Goal: Transaction & Acquisition: Obtain resource

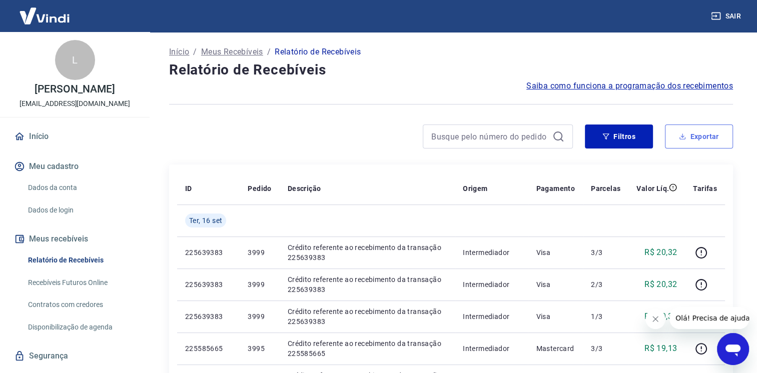
click at [706, 139] on button "Exportar" at bounding box center [699, 137] width 68 height 24
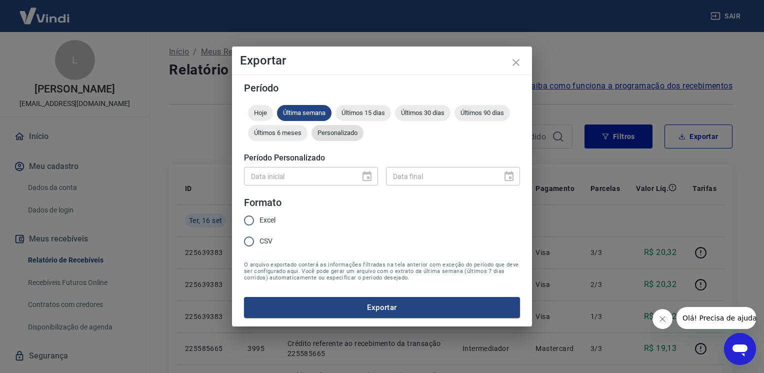
click at [338, 133] on span "Personalizado" at bounding box center [338, 133] width 52 height 8
click at [366, 175] on icon "Choose date" at bounding box center [367, 177] width 12 height 12
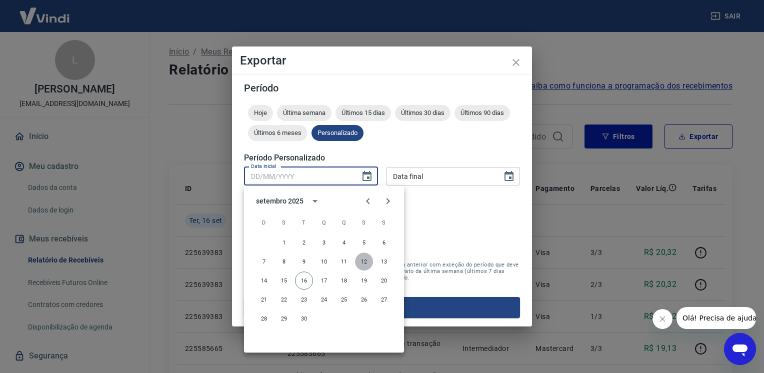
click at [366, 264] on button "12" at bounding box center [364, 262] width 18 height 18
type input "[DATE]"
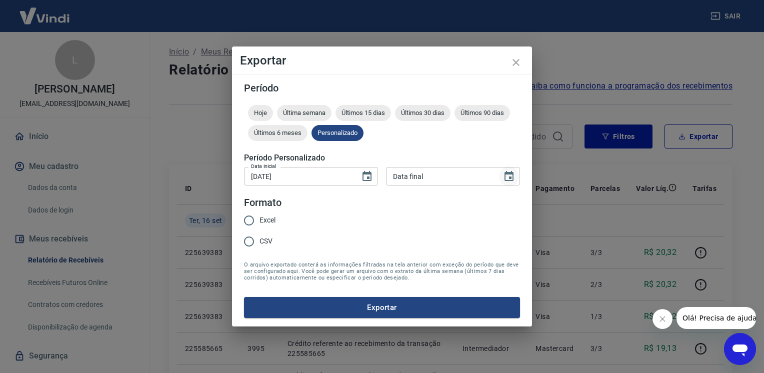
click at [510, 179] on icon "Choose date" at bounding box center [509, 176] width 9 height 10
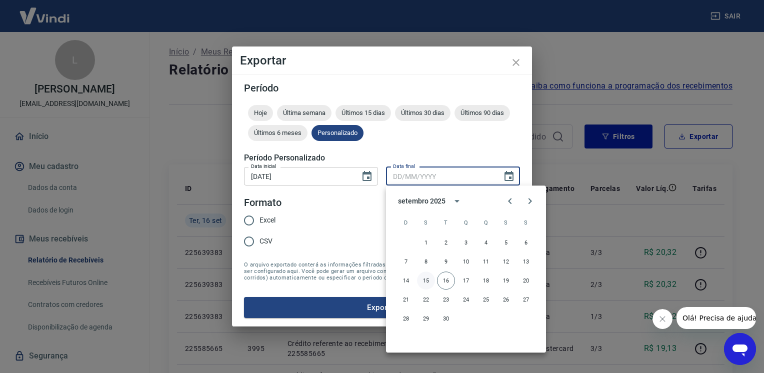
click at [428, 280] on button "15" at bounding box center [426, 281] width 18 height 18
type input "[DATE]"
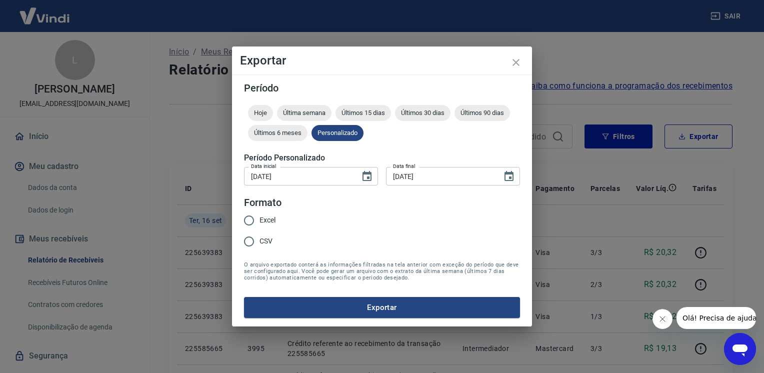
click at [250, 223] on input "Excel" at bounding box center [249, 220] width 21 height 21
radio input "true"
click at [395, 307] on button "Exportar" at bounding box center [382, 307] width 276 height 21
